Goal: Information Seeking & Learning: Learn about a topic

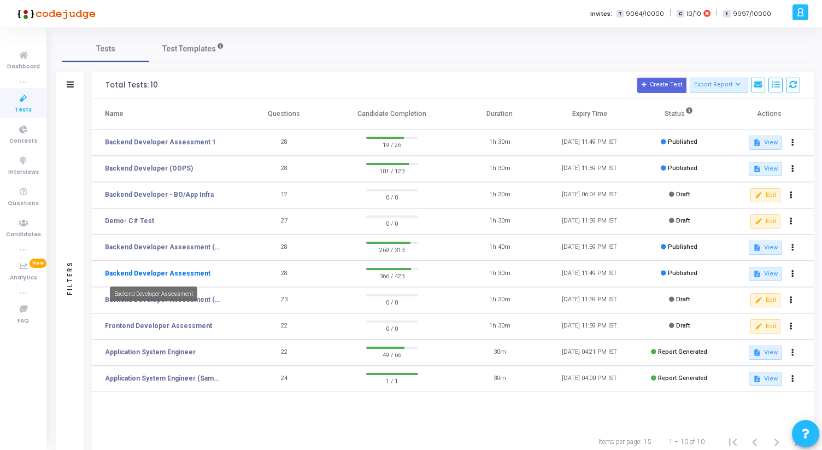
click at [188, 271] on link "Backend Developer Assessment" at bounding box center [158, 273] width 106 height 10
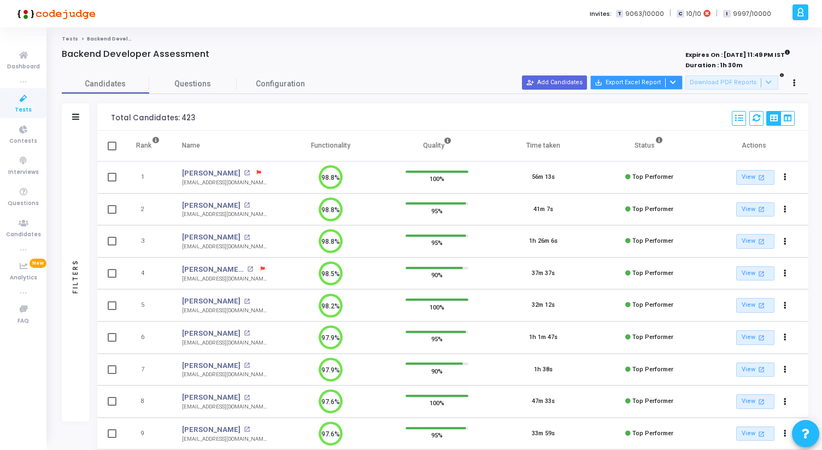
click at [679, 83] on div at bounding box center [671, 82] width 13 height 9
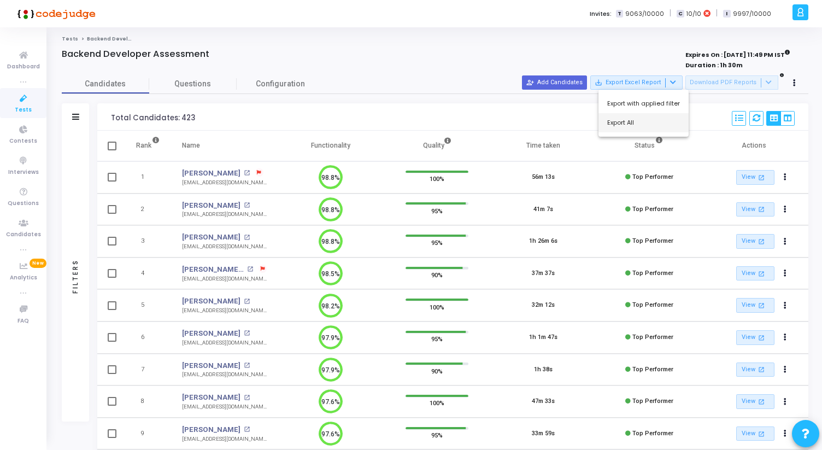
click at [650, 120] on button "Export All" at bounding box center [644, 122] width 90 height 19
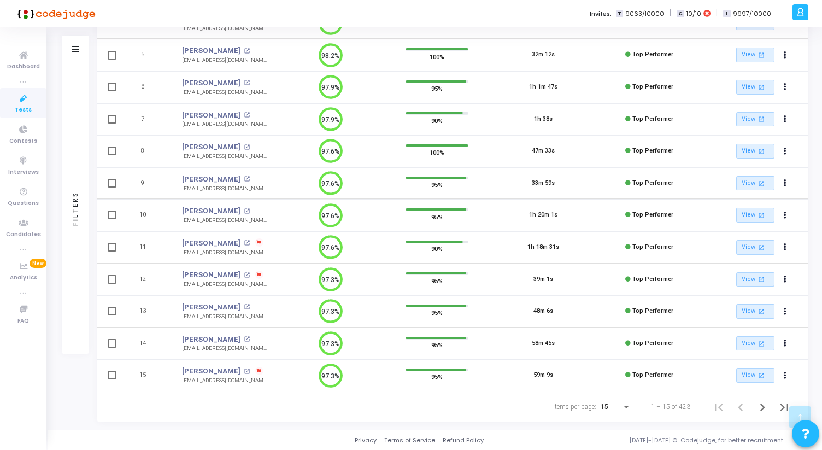
click at [624, 408] on div "Items per page:" at bounding box center [627, 406] width 10 height 9
click at [617, 404] on span "50" at bounding box center [616, 401] width 31 height 20
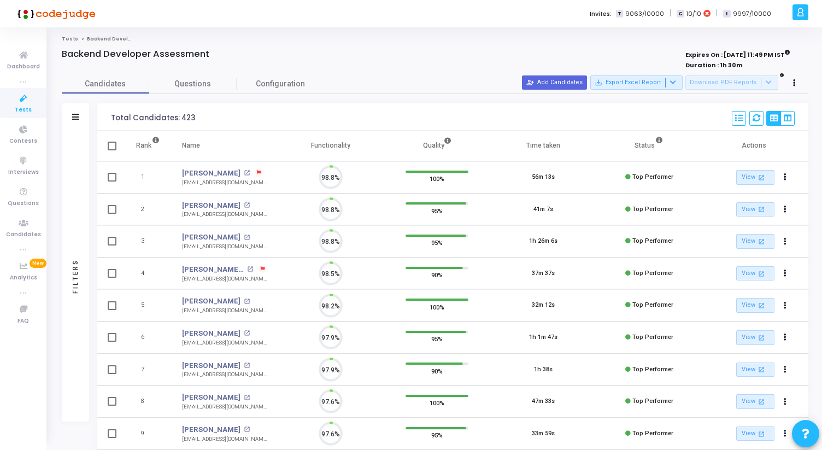
scroll to position [23, 28]
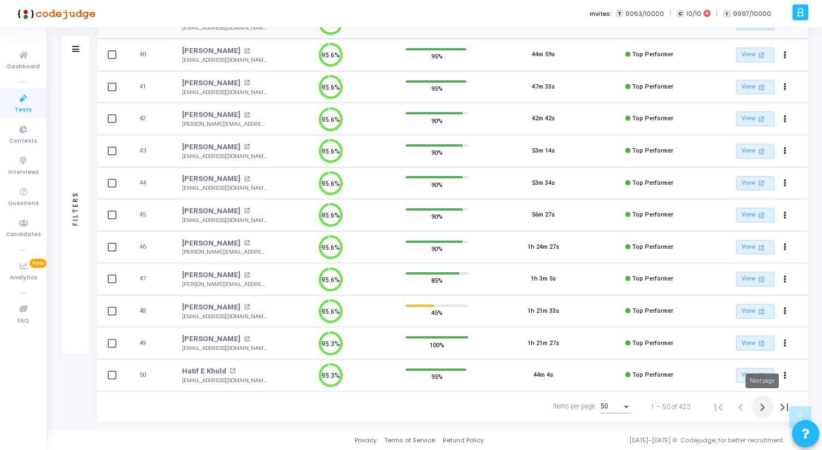
click at [762, 405] on icon "Next page" at bounding box center [763, 408] width 5 height 8
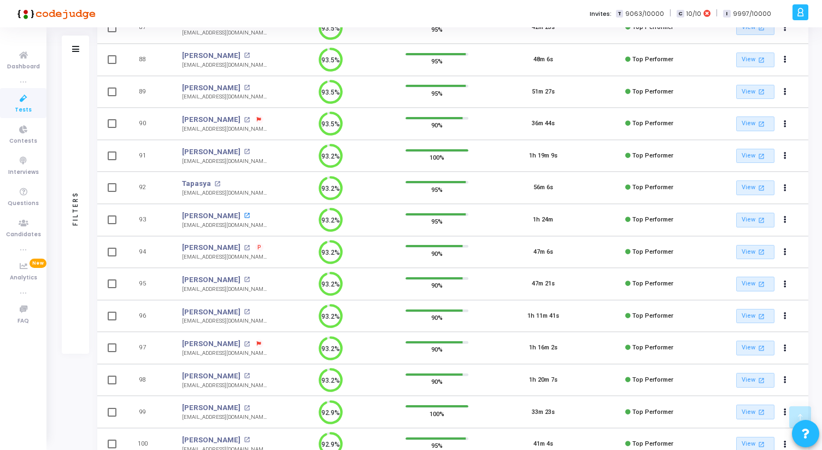
click at [244, 214] on mat-icon "open_in_new" at bounding box center [247, 216] width 6 height 6
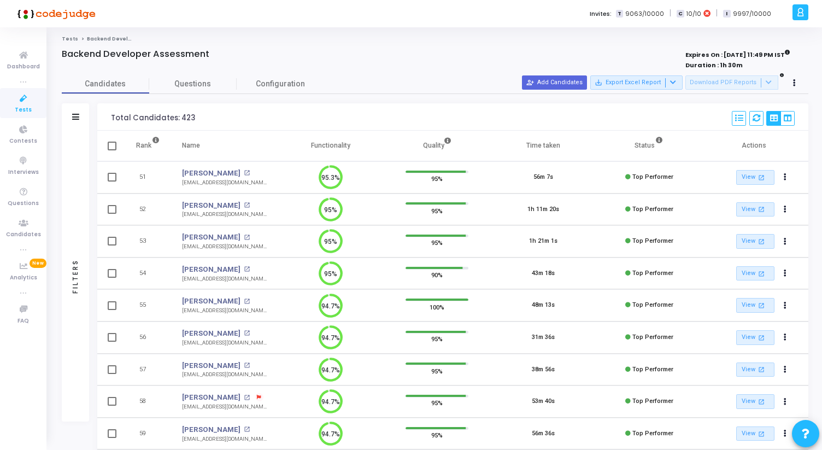
click at [31, 106] on link "Tests" at bounding box center [23, 103] width 46 height 30
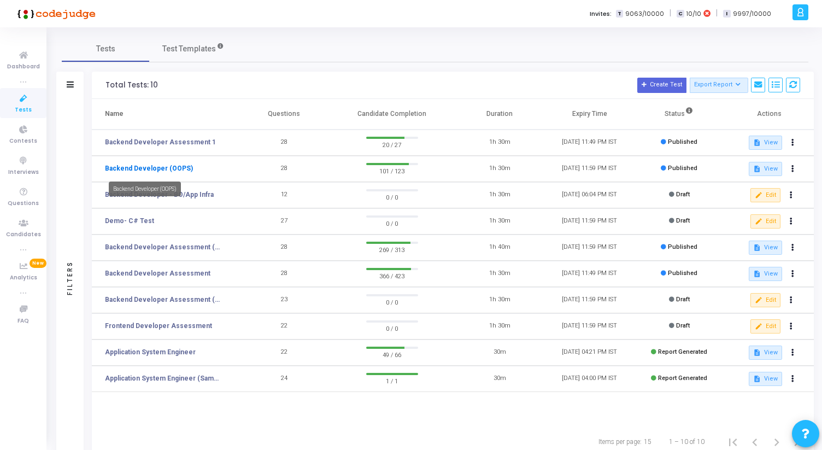
click at [174, 168] on link "Backend Developer (OOPS)" at bounding box center [149, 168] width 88 height 10
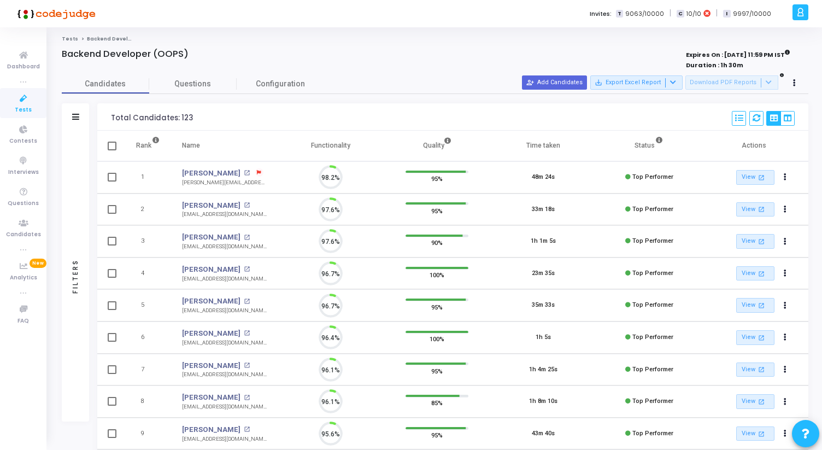
scroll to position [23, 28]
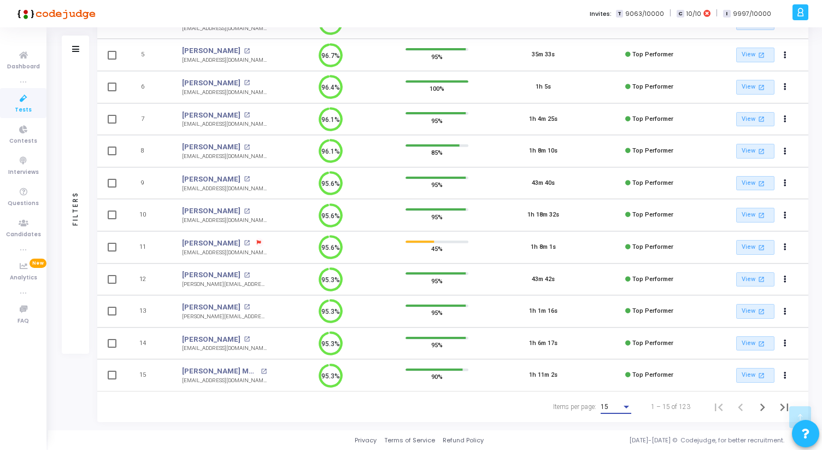
click at [628, 402] on div "Items per page:" at bounding box center [627, 406] width 10 height 9
click at [615, 398] on span "50" at bounding box center [616, 401] width 31 height 20
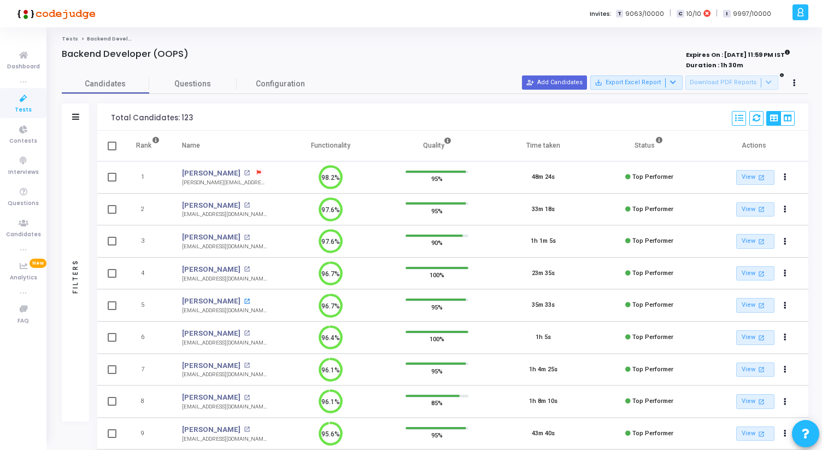
click at [244, 301] on mat-icon "open_in_new" at bounding box center [247, 302] width 6 height 6
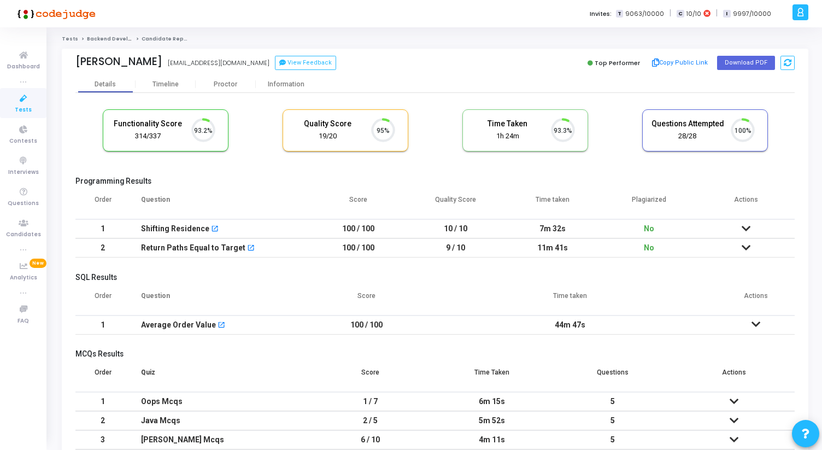
scroll to position [23, 28]
click at [285, 84] on div "Information" at bounding box center [286, 84] width 60 height 8
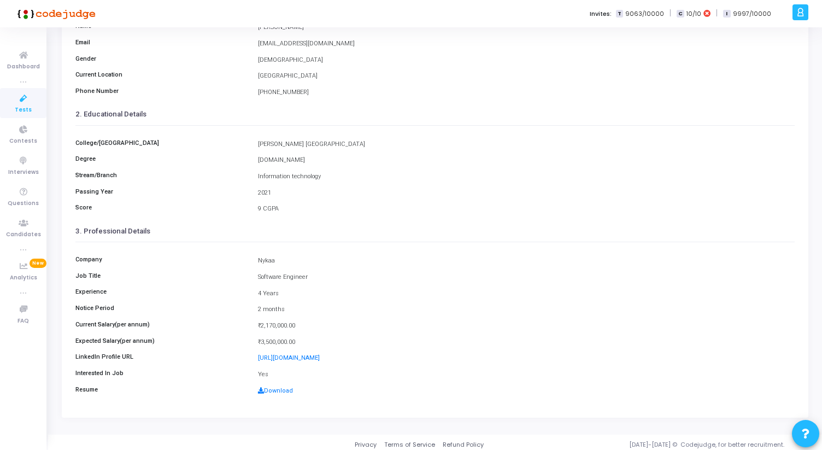
scroll to position [122, 0]
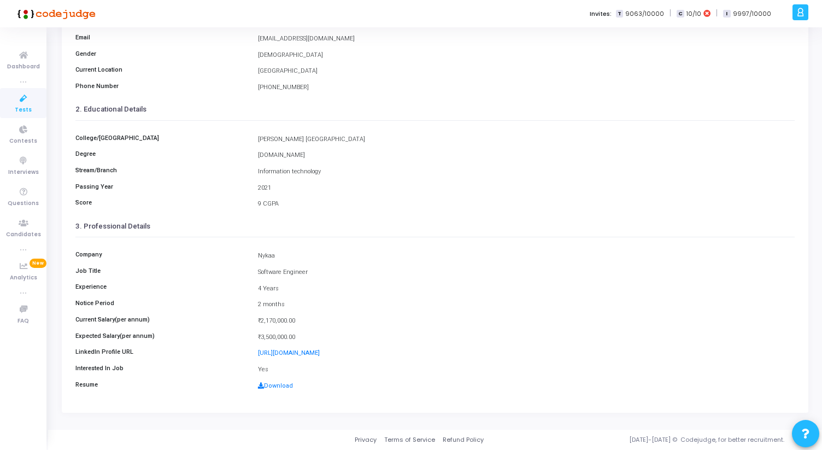
drag, startPoint x: 256, startPoint y: 320, endPoint x: 296, endPoint y: 336, distance: 42.9
click at [296, 336] on div "Company Nykaa Job Title Software Engineer Experience 4 Years Notice Period 2 mo…" at bounding box center [435, 317] width 720 height 160
click at [295, 336] on div "₹3,500,000.00" at bounding box center [527, 337] width 548 height 9
click at [282, 390] on div "Download" at bounding box center [527, 386] width 548 height 9
click at [280, 388] on link "Download" at bounding box center [275, 385] width 35 height 7
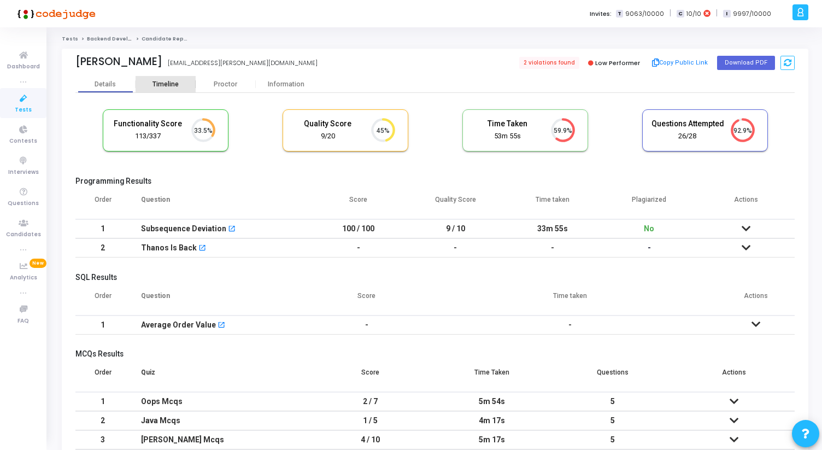
click at [169, 86] on div "Timeline" at bounding box center [166, 84] width 26 height 8
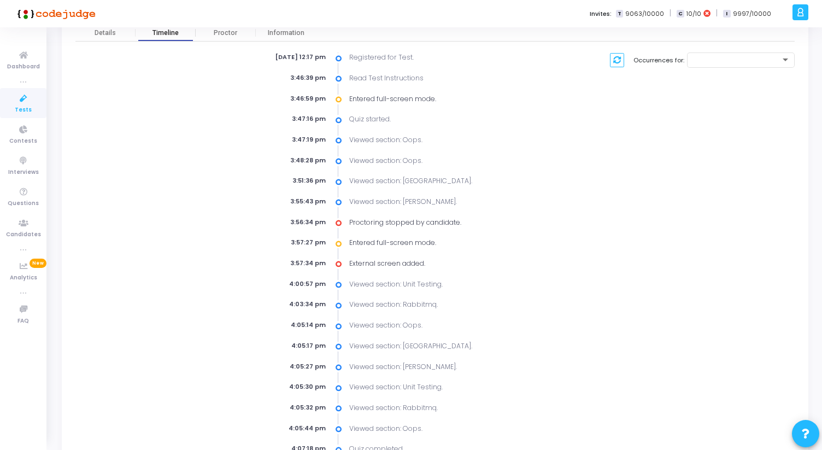
scroll to position [51, 0]
click at [291, 99] on div "3:46:59 pm" at bounding box center [266, 99] width 142 height 9
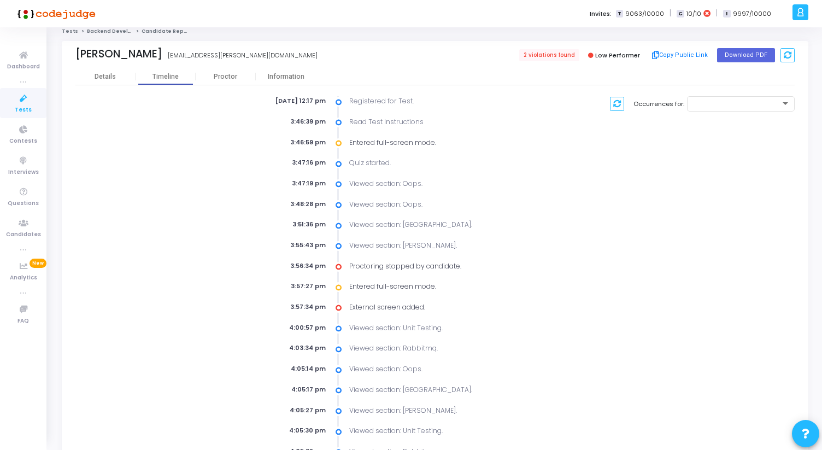
scroll to position [0, 0]
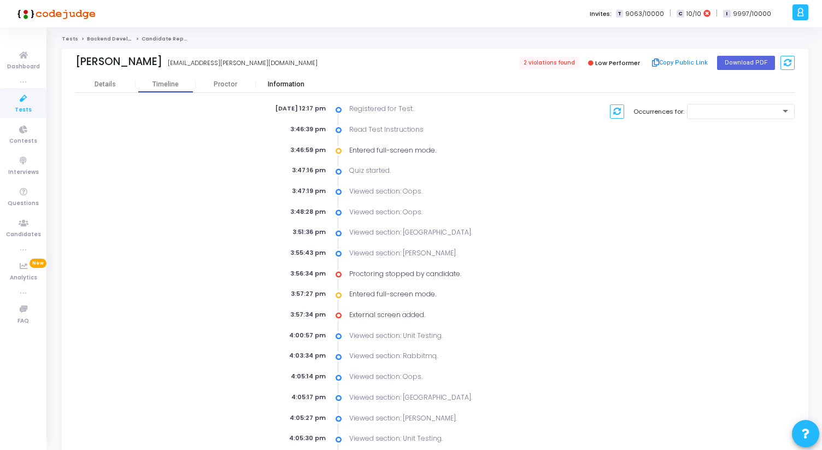
click at [269, 83] on div "Information" at bounding box center [286, 84] width 60 height 8
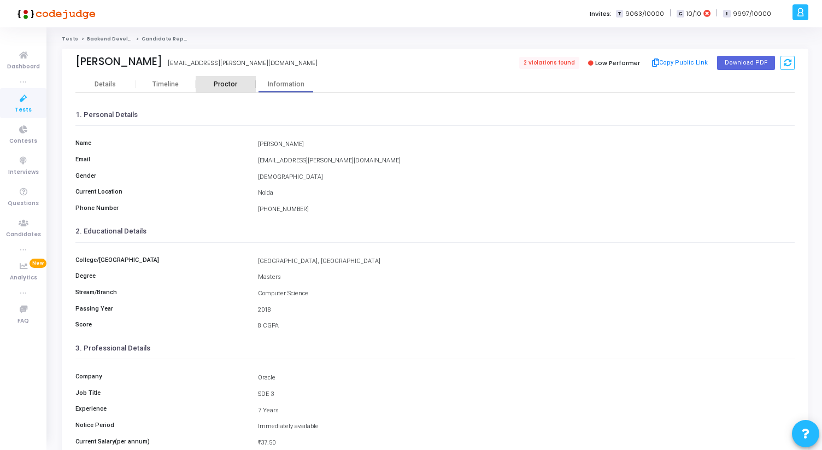
click at [213, 79] on div "Proctor" at bounding box center [226, 84] width 60 height 16
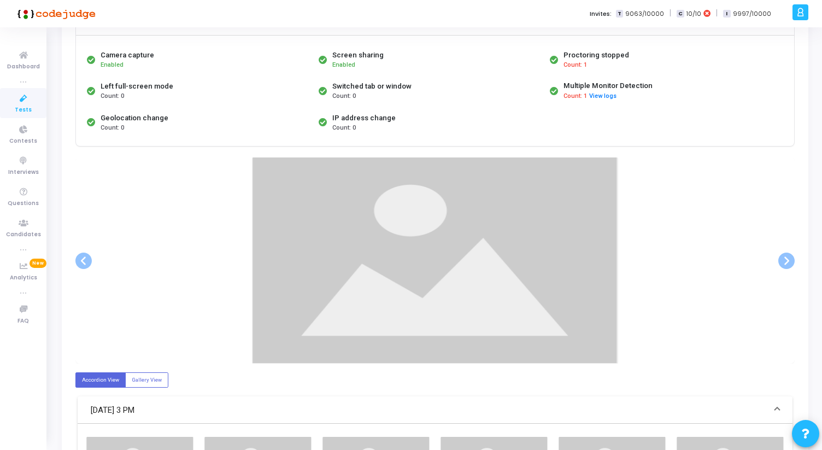
scroll to position [100, 0]
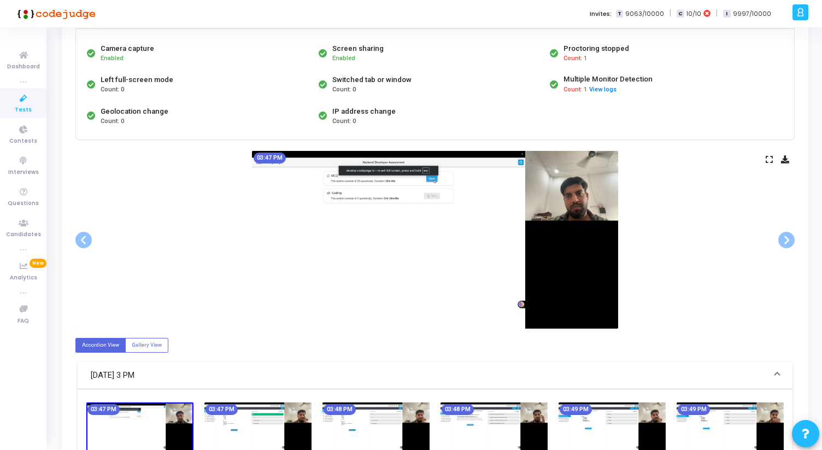
click at [769, 161] on icon at bounding box center [769, 159] width 7 height 6
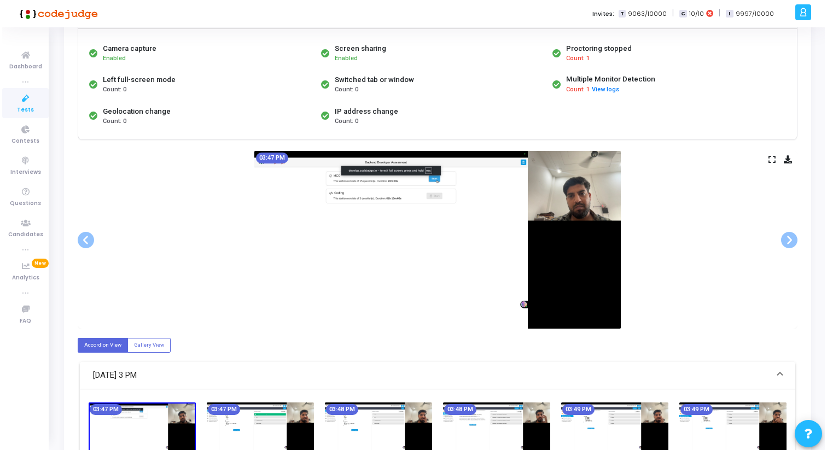
scroll to position [0, 0]
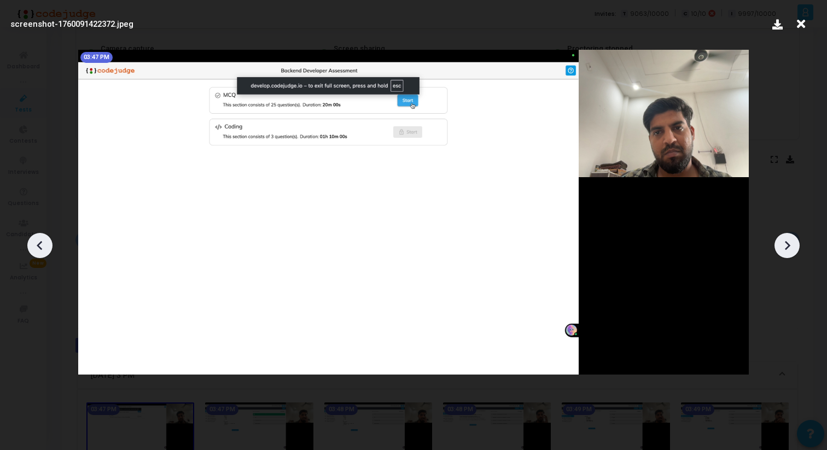
click at [786, 250] on icon at bounding box center [787, 245] width 16 height 16
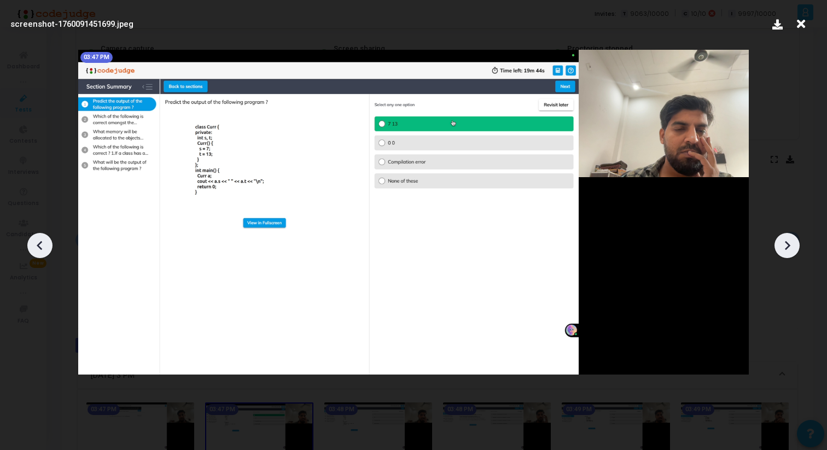
click at [786, 250] on icon at bounding box center [787, 245] width 16 height 16
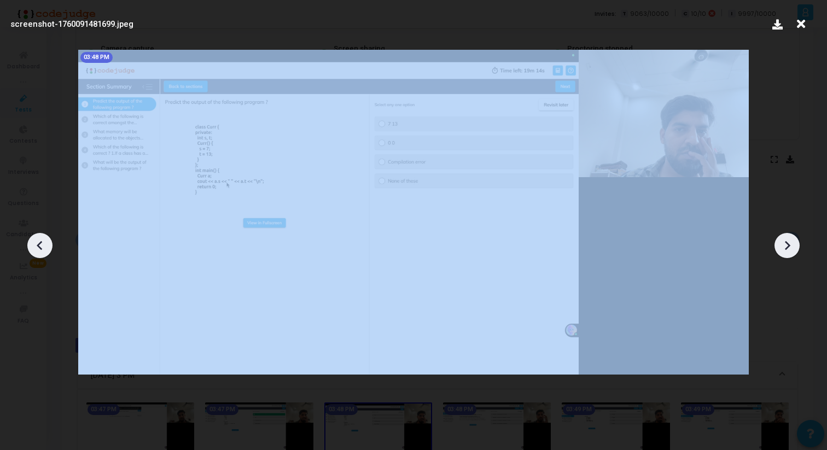
click at [786, 250] on icon at bounding box center [787, 245] width 16 height 16
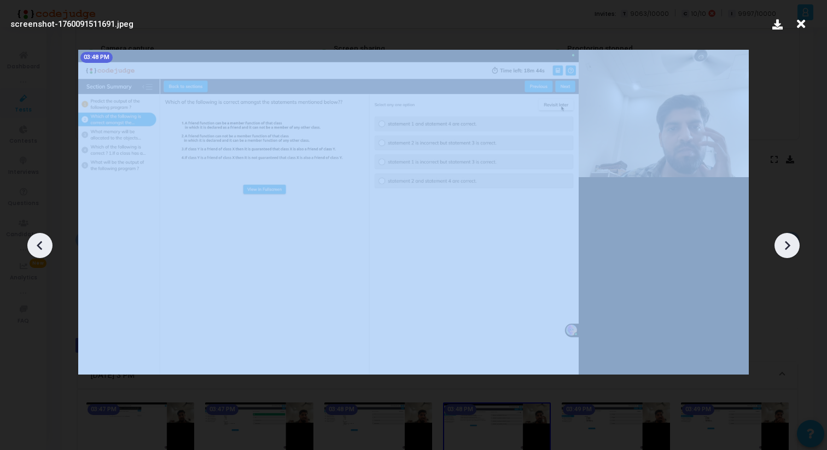
click at [786, 250] on icon at bounding box center [787, 245] width 16 height 16
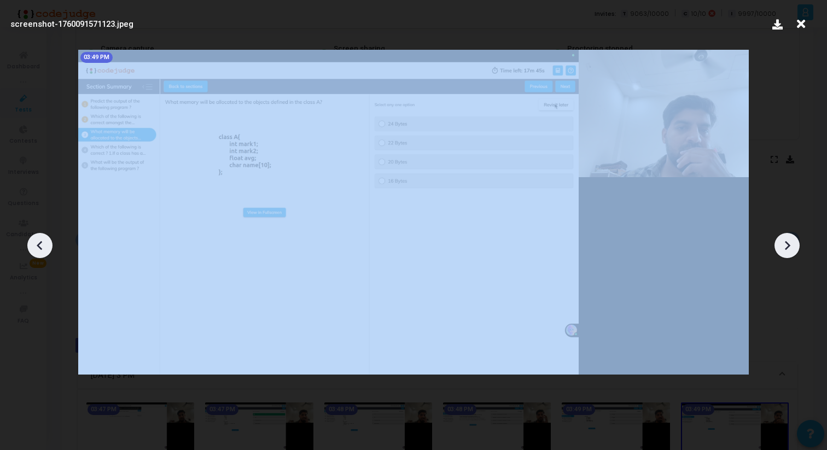
click at [786, 250] on icon at bounding box center [787, 245] width 16 height 16
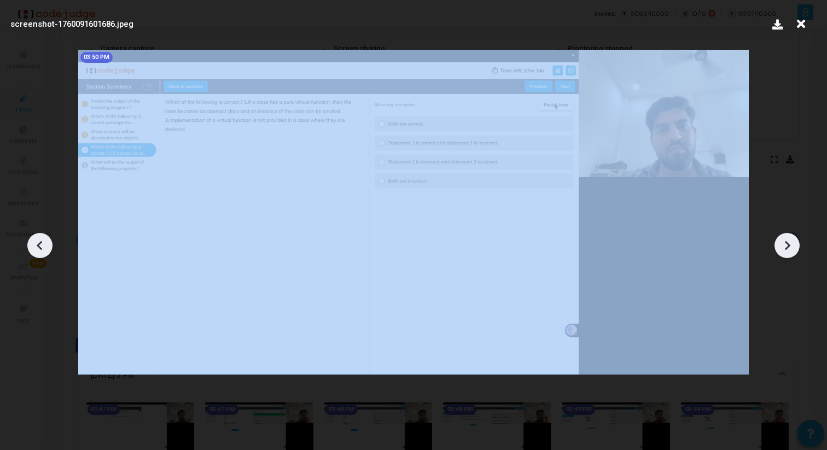
click at [786, 250] on icon at bounding box center [787, 245] width 16 height 16
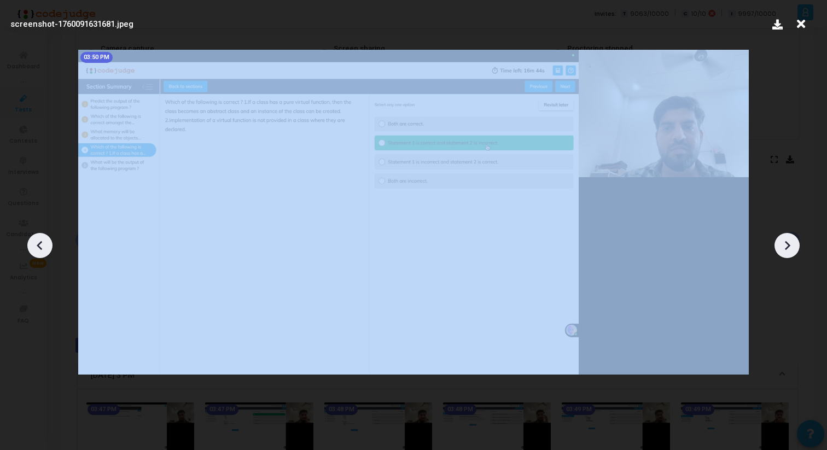
click at [786, 250] on icon at bounding box center [787, 245] width 16 height 16
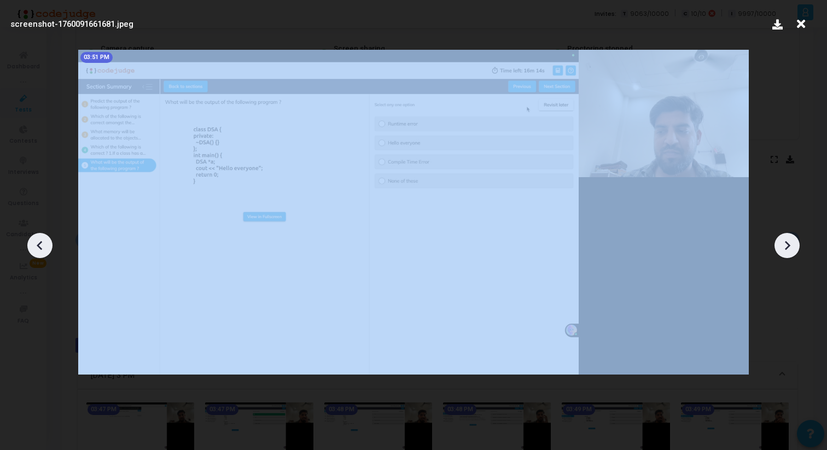
click at [786, 250] on icon at bounding box center [787, 245] width 16 height 16
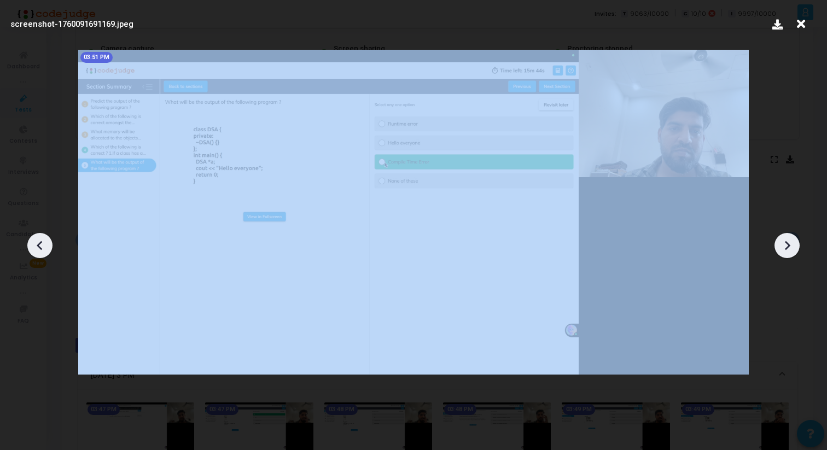
click at [786, 250] on icon at bounding box center [787, 245] width 16 height 16
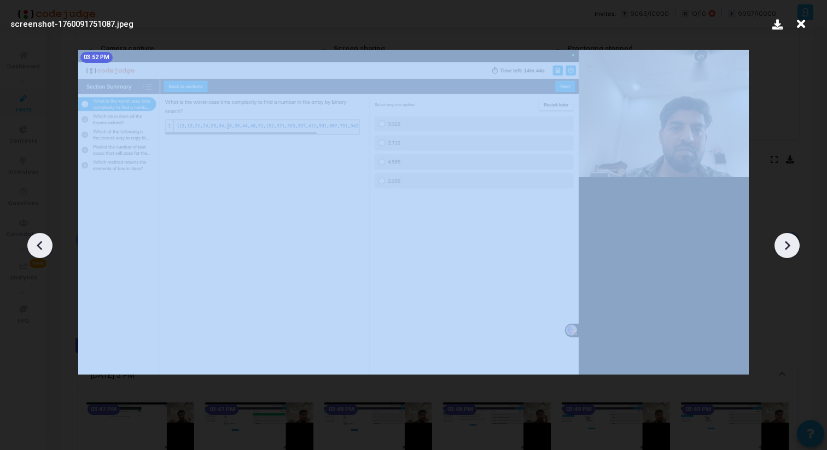
click at [786, 250] on icon at bounding box center [787, 245] width 16 height 16
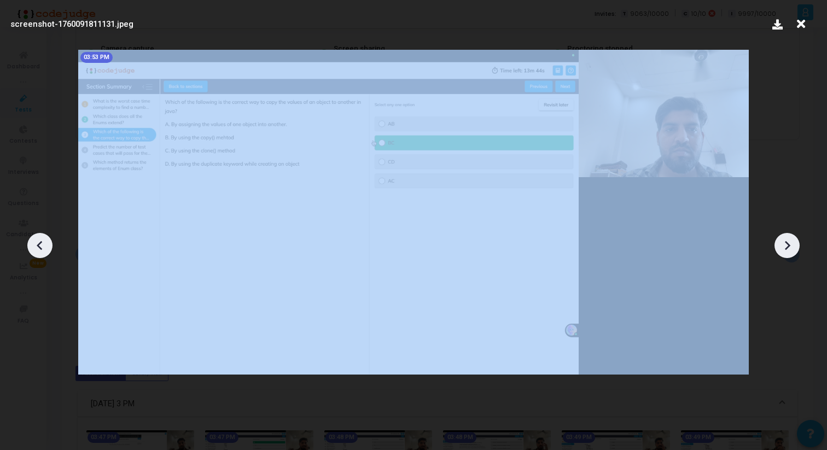
click at [786, 250] on icon at bounding box center [787, 245] width 16 height 16
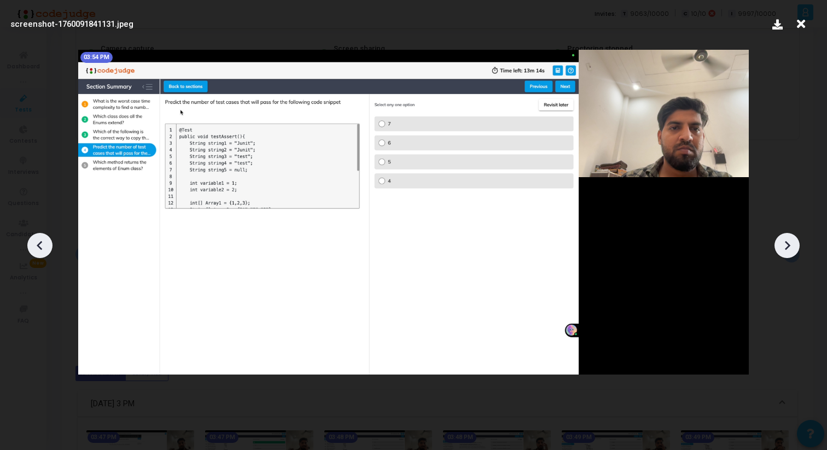
click at [790, 246] on icon at bounding box center [787, 245] width 16 height 16
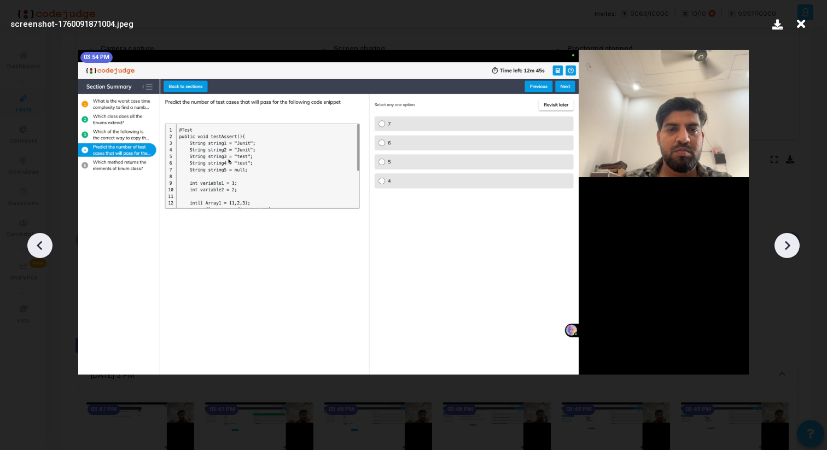
click at [790, 246] on icon at bounding box center [787, 245] width 16 height 16
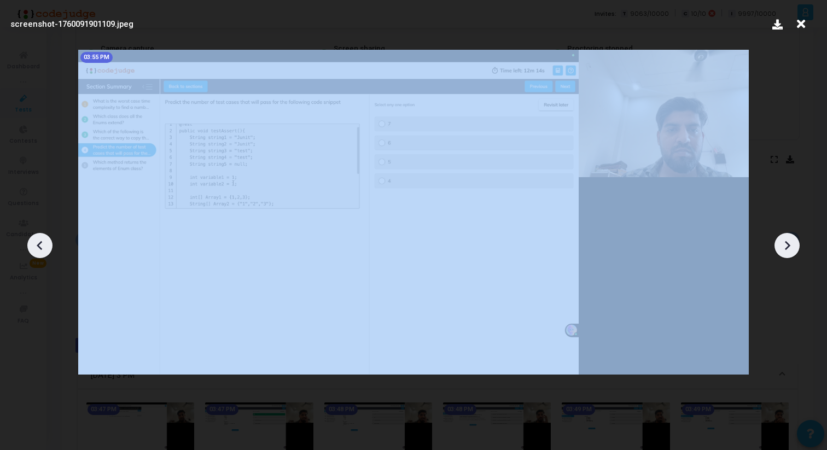
click at [790, 246] on icon at bounding box center [787, 245] width 16 height 16
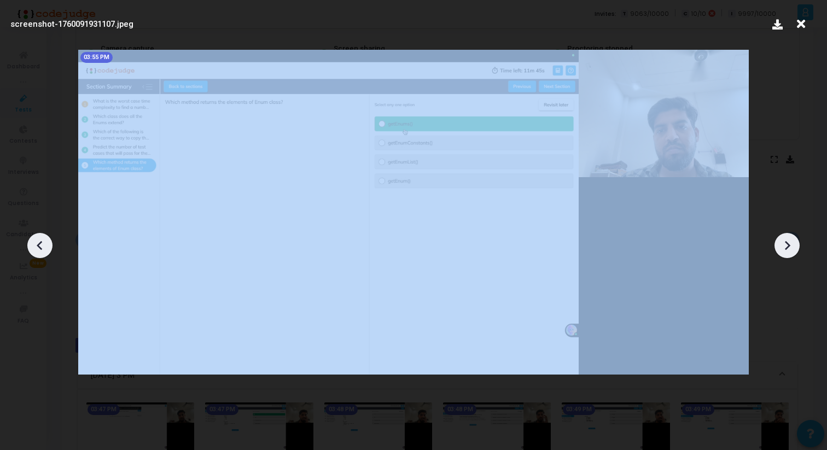
click at [790, 246] on icon at bounding box center [787, 245] width 16 height 16
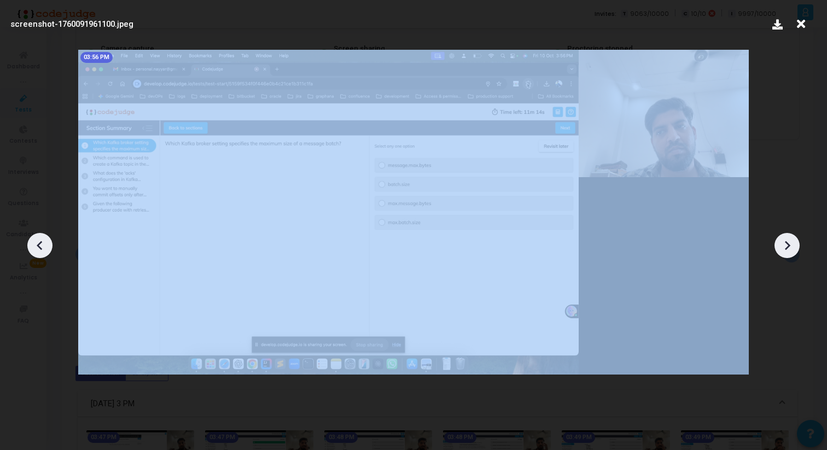
click at [790, 246] on icon at bounding box center [787, 245] width 16 height 16
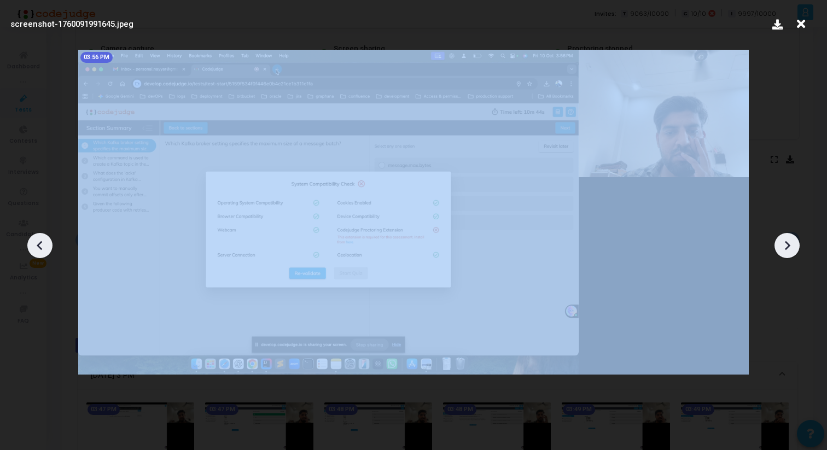
click at [790, 246] on icon at bounding box center [787, 245] width 16 height 16
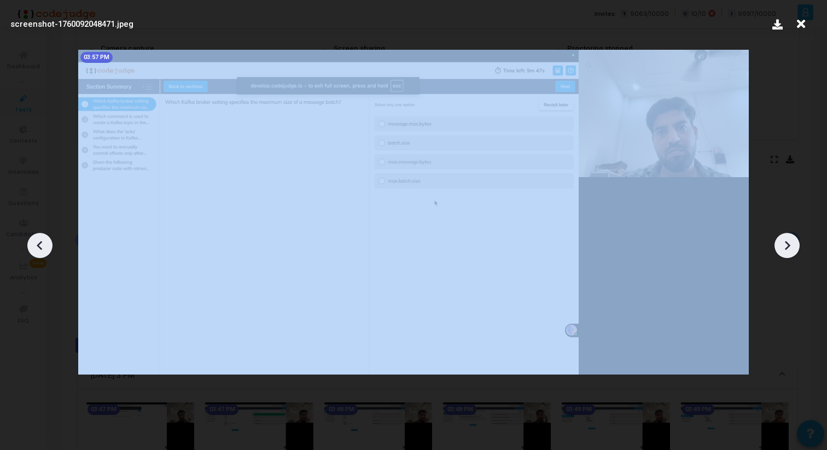
click at [790, 246] on icon at bounding box center [787, 245] width 16 height 16
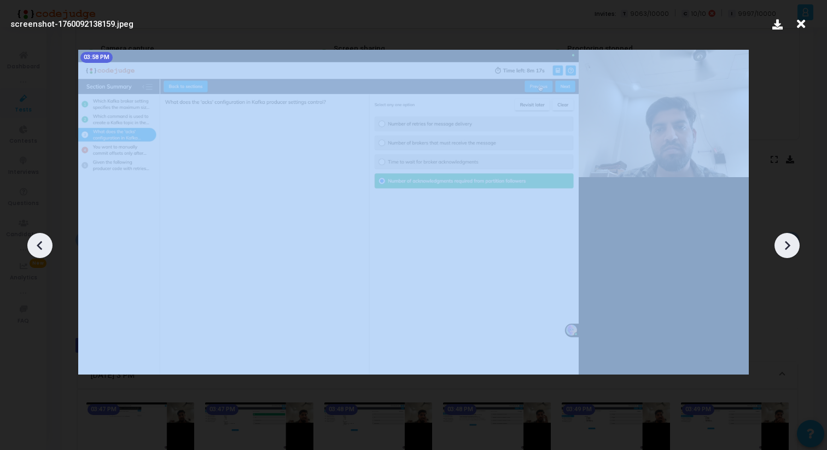
click at [790, 246] on icon at bounding box center [787, 245] width 16 height 16
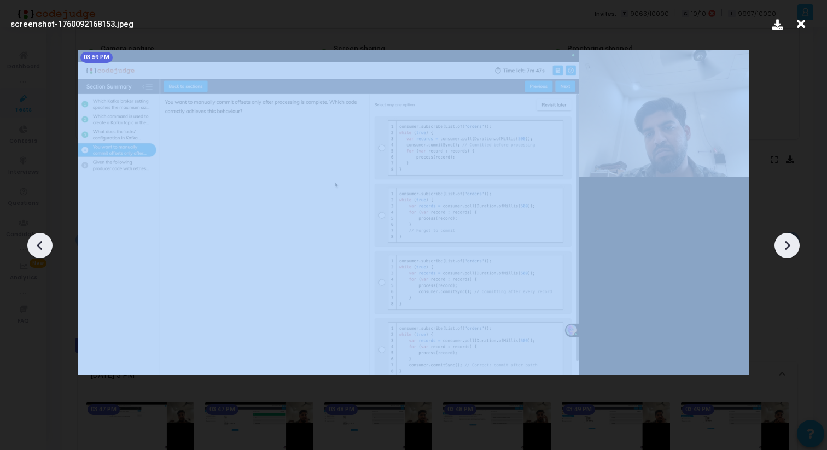
click at [790, 246] on icon at bounding box center [787, 245] width 16 height 16
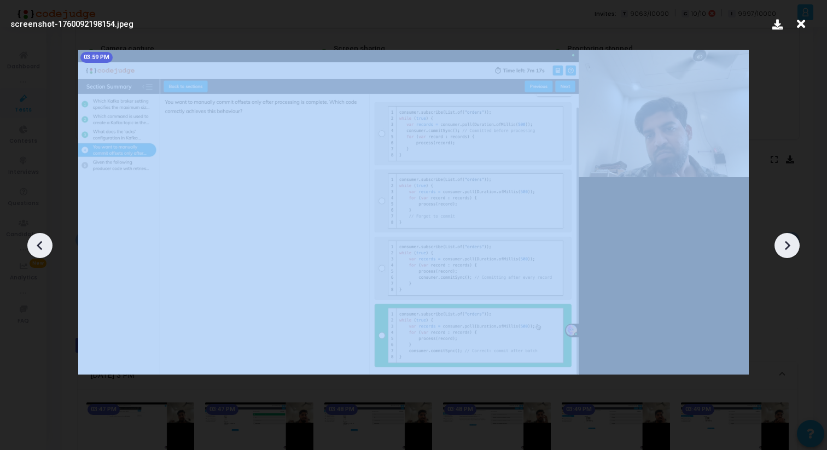
click at [790, 246] on icon at bounding box center [787, 245] width 16 height 16
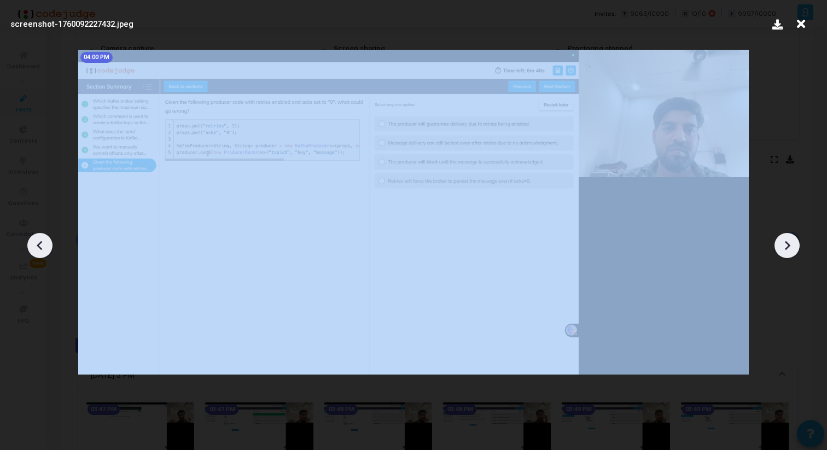
click at [790, 246] on icon at bounding box center [787, 245] width 16 height 16
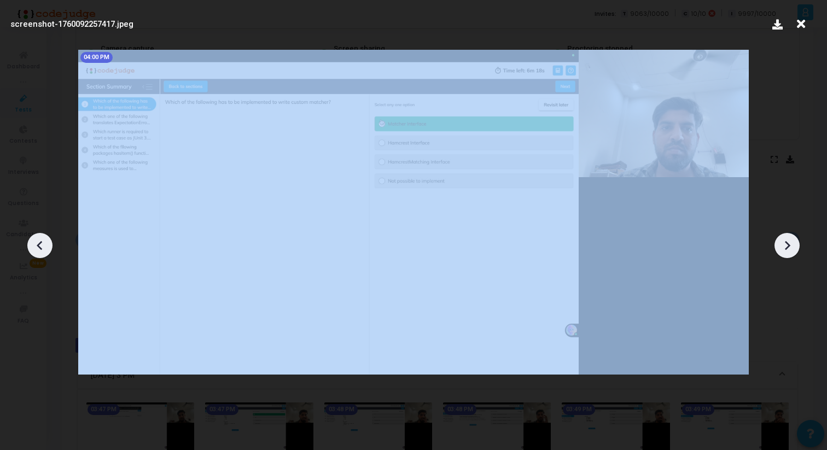
click at [790, 246] on icon at bounding box center [787, 245] width 16 height 16
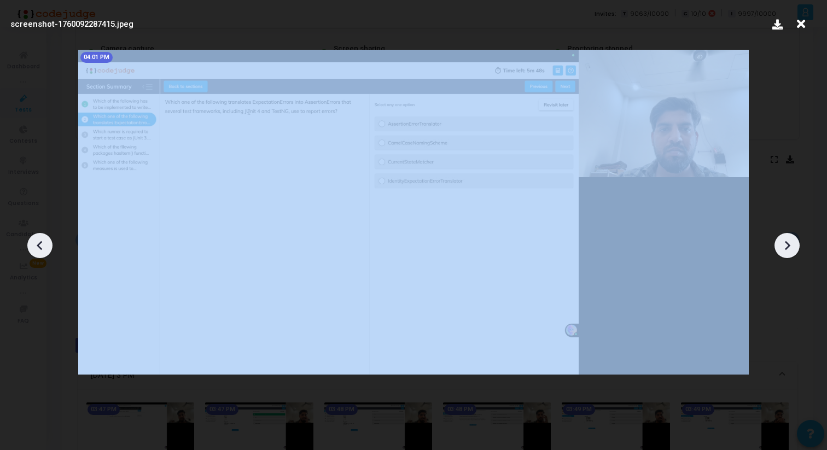
click at [790, 246] on icon at bounding box center [787, 245] width 16 height 16
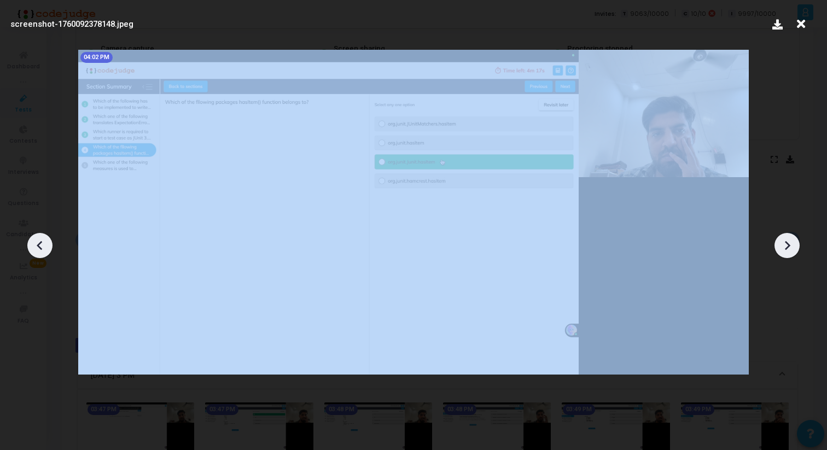
click at [790, 246] on icon at bounding box center [787, 245] width 16 height 16
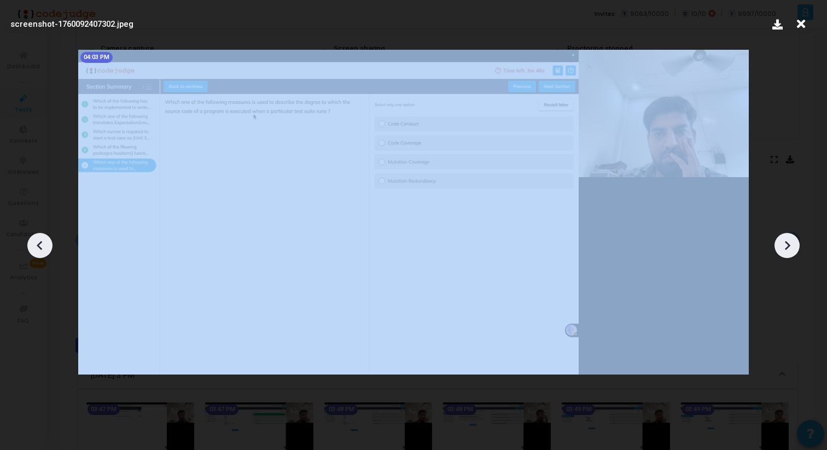
click at [790, 246] on icon at bounding box center [787, 245] width 16 height 16
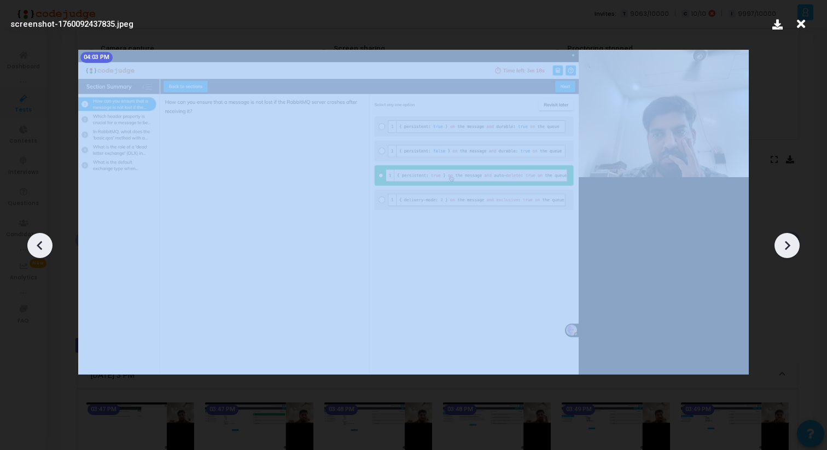
click at [790, 246] on icon at bounding box center [787, 245] width 16 height 16
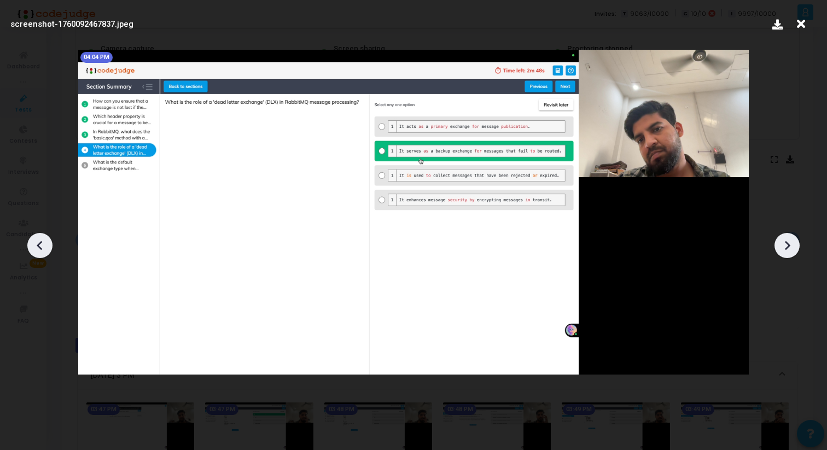
click at [792, 244] on icon at bounding box center [787, 245] width 16 height 16
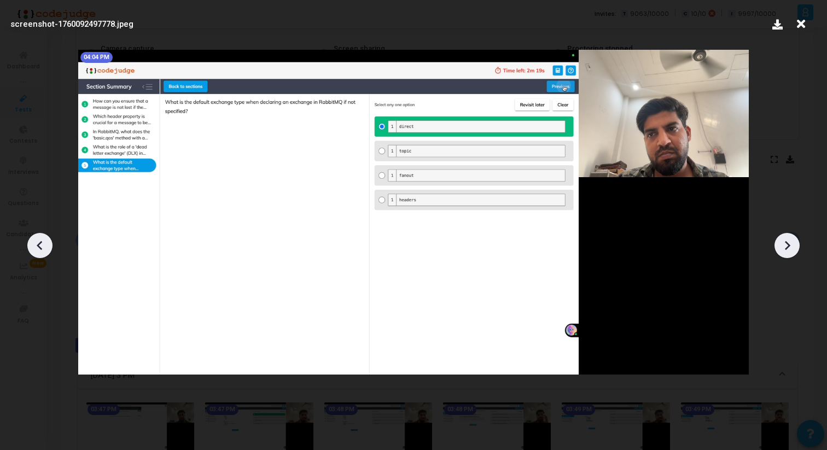
click at [792, 244] on icon at bounding box center [787, 245] width 16 height 16
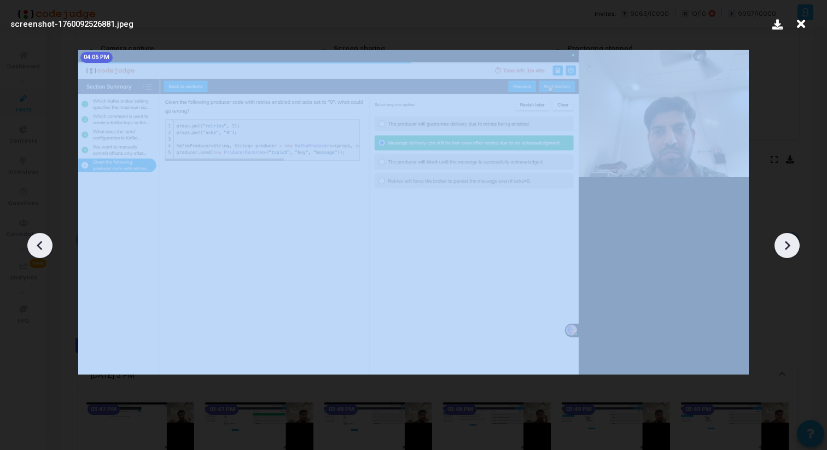
click at [792, 244] on icon at bounding box center [787, 245] width 16 height 16
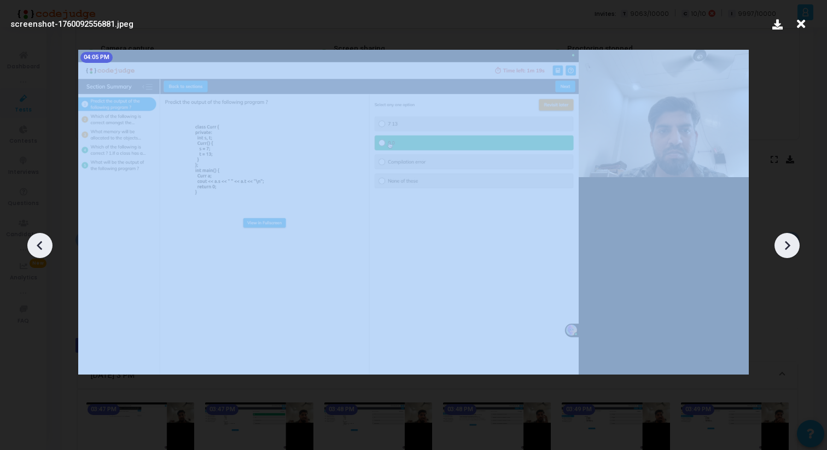
click at [792, 244] on icon at bounding box center [787, 245] width 16 height 16
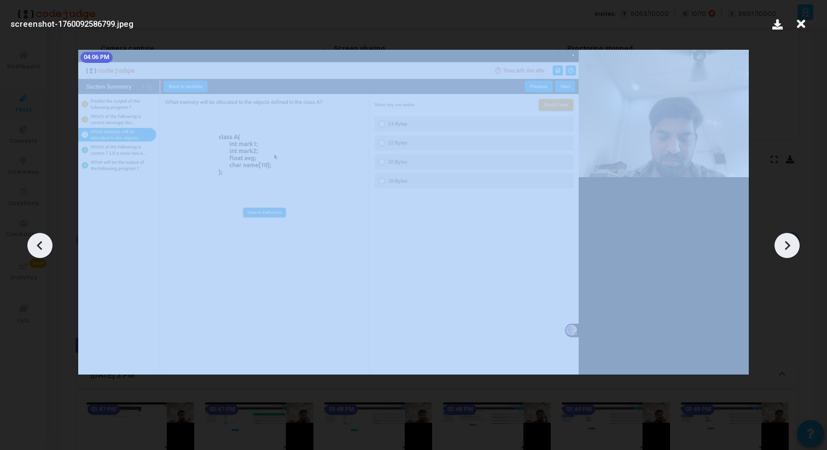
click at [792, 244] on icon at bounding box center [787, 245] width 16 height 16
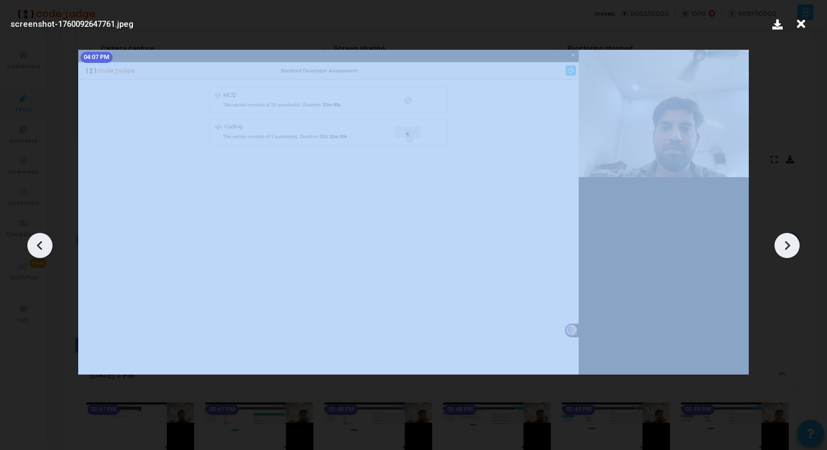
click at [792, 244] on icon at bounding box center [787, 245] width 16 height 16
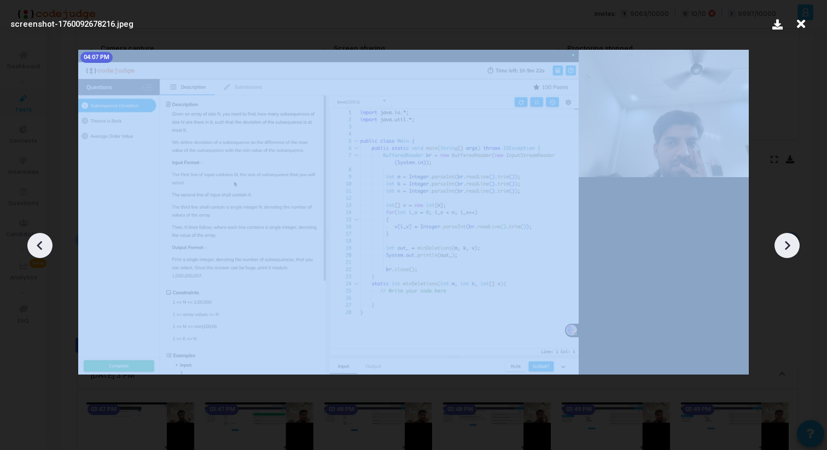
click at [792, 244] on icon at bounding box center [787, 245] width 16 height 16
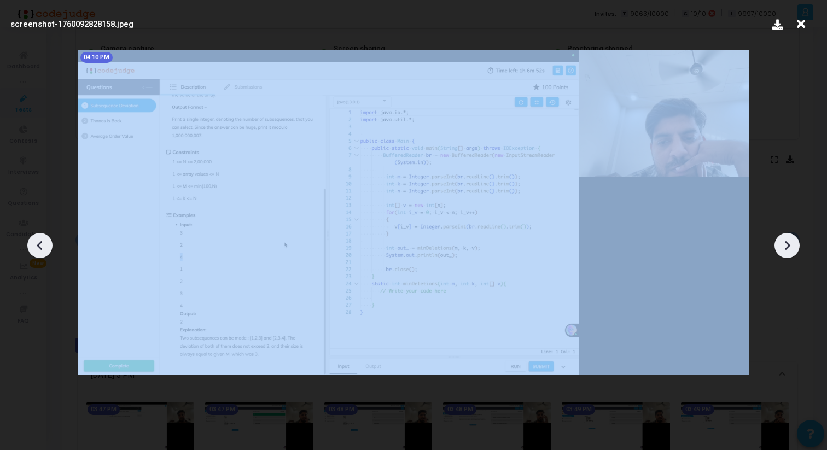
click at [792, 244] on icon at bounding box center [787, 245] width 16 height 16
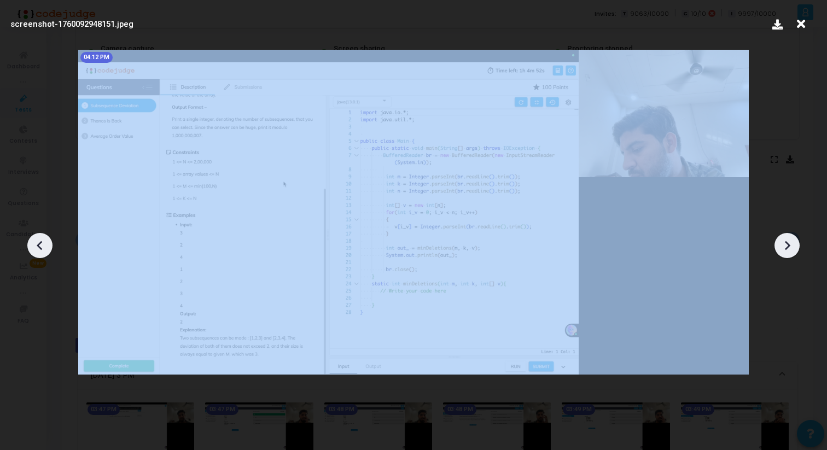
click at [792, 244] on icon at bounding box center [787, 245] width 16 height 16
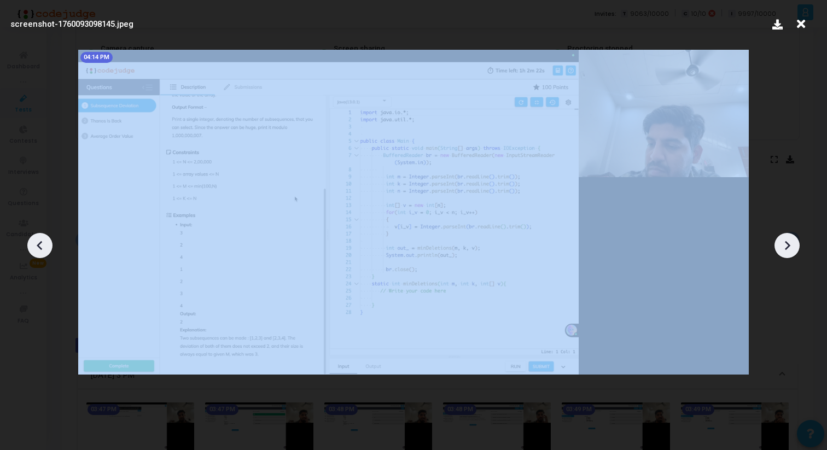
click at [792, 244] on icon at bounding box center [787, 245] width 16 height 16
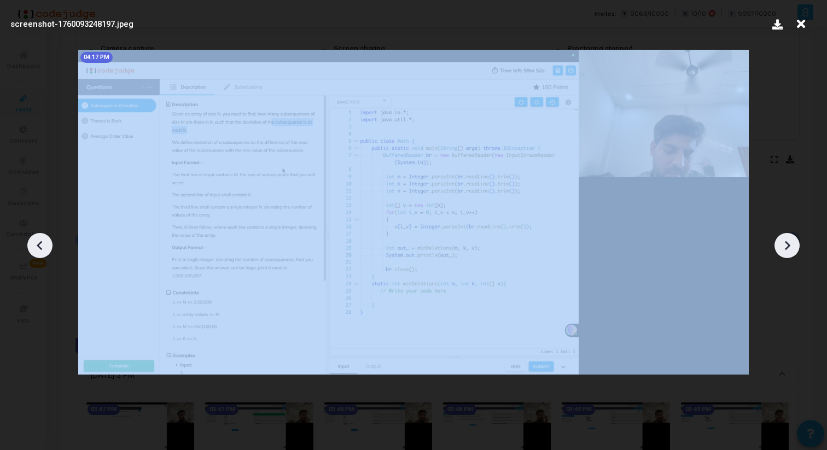
click at [792, 244] on icon at bounding box center [787, 245] width 16 height 16
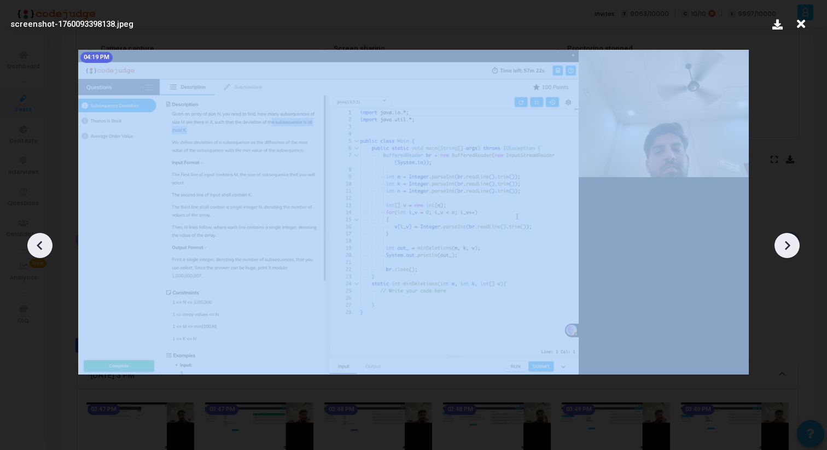
click at [792, 244] on icon at bounding box center [787, 245] width 16 height 16
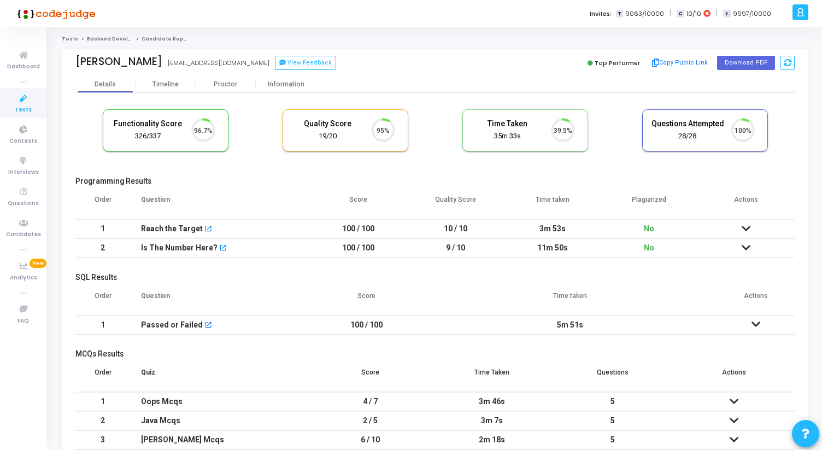
scroll to position [23, 28]
click at [234, 89] on div "Proctor" at bounding box center [226, 84] width 60 height 16
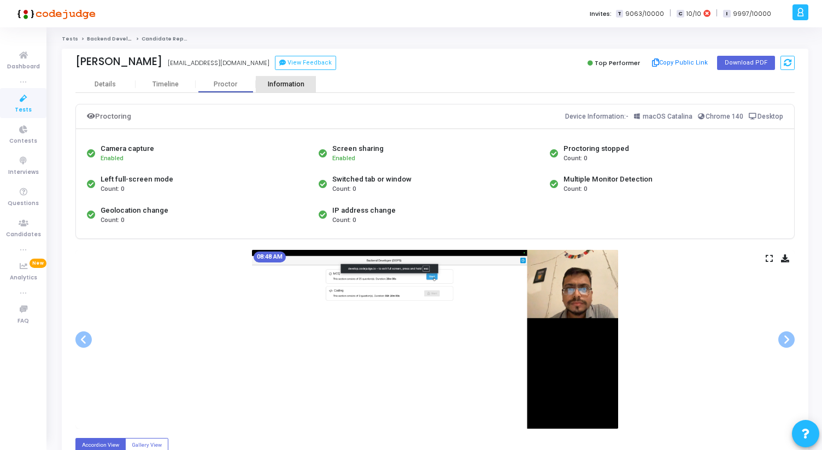
click at [287, 81] on div "Information" at bounding box center [286, 84] width 60 height 8
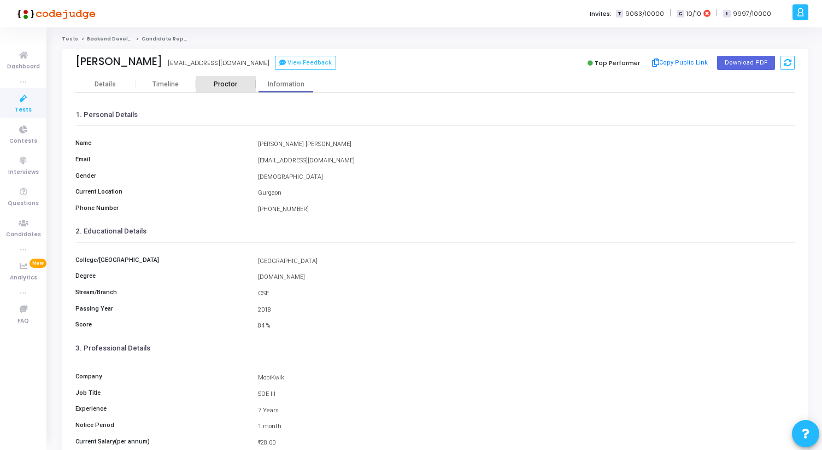
click at [231, 92] on div "Proctor" at bounding box center [226, 84] width 60 height 16
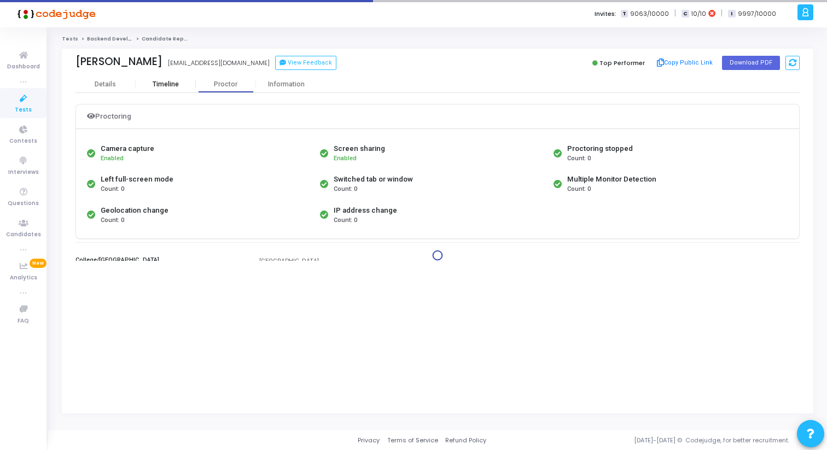
click at [172, 83] on div "Timeline" at bounding box center [166, 84] width 26 height 8
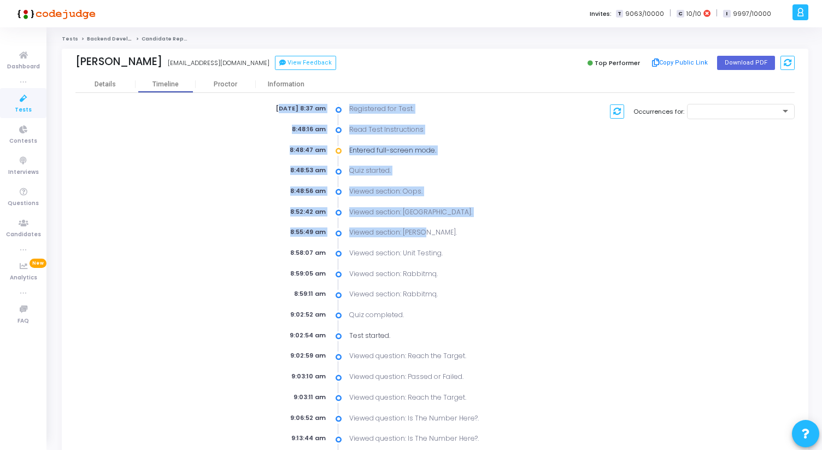
drag, startPoint x: 263, startPoint y: 109, endPoint x: 430, endPoint y: 235, distance: 209.2
click at [430, 233] on div "Oct 7th 2025, 8:37 am Registered for Test. 8:48:16 am Read Test Instructions 8:…" at bounding box center [373, 305] width 357 height 402
click at [430, 236] on div "Viewed section: Kafka." at bounding box center [447, 232] width 208 height 10
drag, startPoint x: 430, startPoint y: 236, endPoint x: 262, endPoint y: 107, distance: 211.7
click at [262, 107] on div "Oct 7th 2025, 8:37 am Registered for Test. 8:48:16 am Read Test Instructions 8:…" at bounding box center [373, 305] width 357 height 402
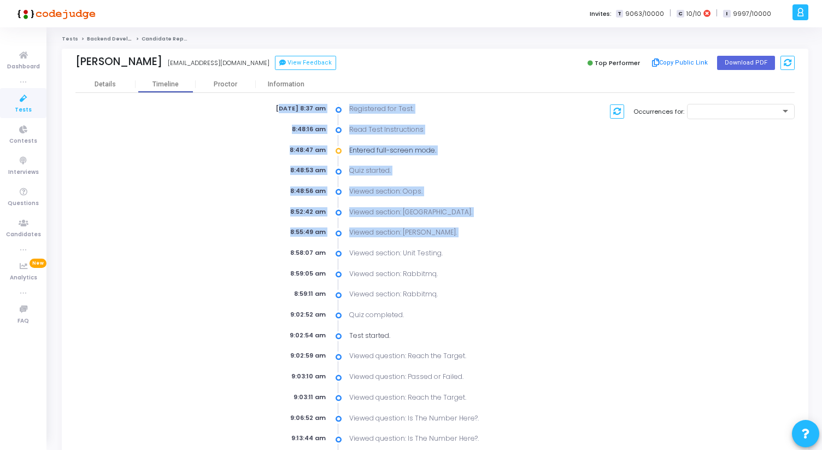
click at [262, 107] on div "Oct 7th 2025, 8:37 am" at bounding box center [266, 108] width 142 height 9
drag, startPoint x: 262, startPoint y: 107, endPoint x: 443, endPoint y: 271, distance: 244.3
click at [443, 271] on div "Oct 7th 2025, 8:37 am Registered for Test. 8:48:16 am Read Test Instructions 8:…" at bounding box center [373, 305] width 357 height 402
click at [443, 271] on div "Viewed section: Rabbitmq." at bounding box center [447, 274] width 208 height 10
drag, startPoint x: 443, startPoint y: 271, endPoint x: 256, endPoint y: 106, distance: 249.1
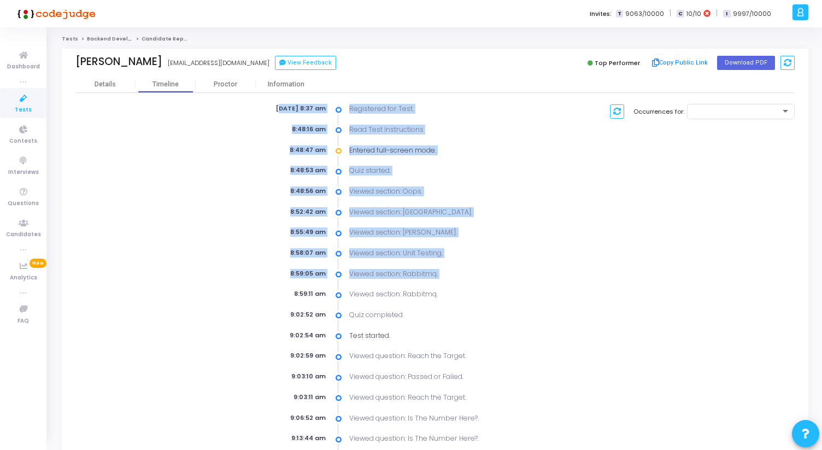
click at [256, 106] on div "Oct 7th 2025, 8:37 am Registered for Test. 8:48:16 am Read Test Instructions 8:…" at bounding box center [373, 305] width 357 height 402
click at [256, 106] on div "Oct 7th 2025, 8:37 am" at bounding box center [266, 108] width 142 height 9
